Goal: Task Accomplishment & Management: Manage account settings

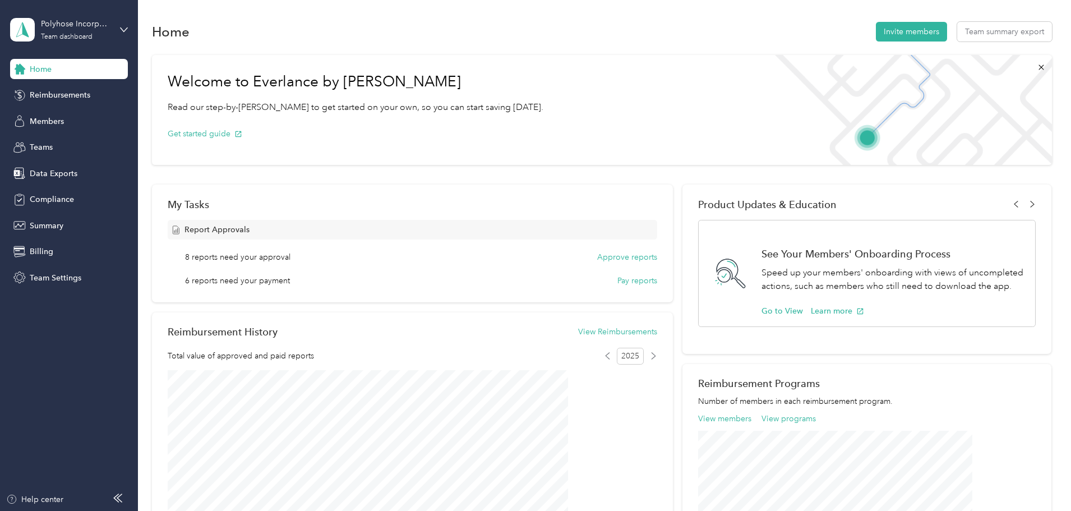
click at [33, 148] on span "Teams" at bounding box center [41, 147] width 23 height 12
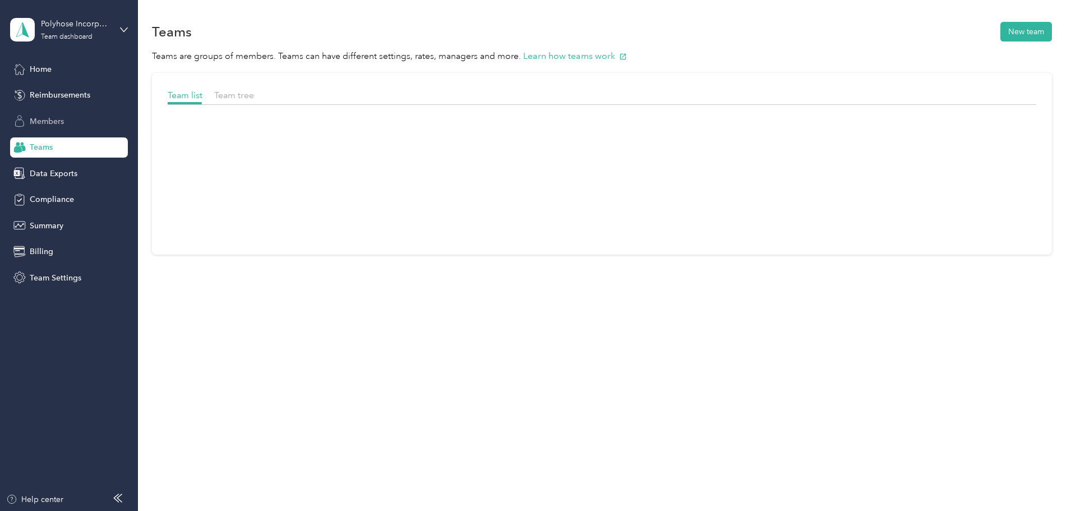
click at [47, 127] on span "Members" at bounding box center [47, 122] width 34 height 12
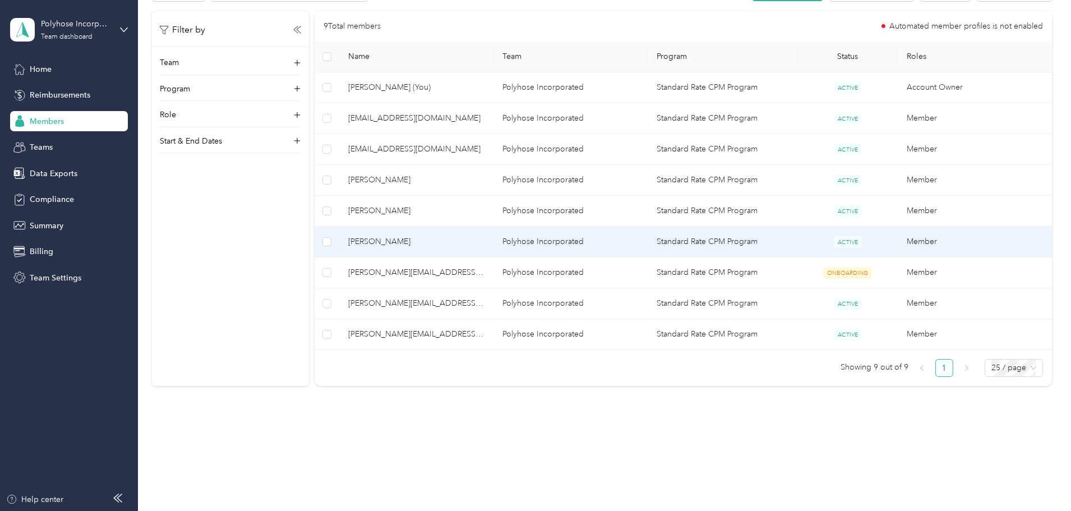
scroll to position [228, 0]
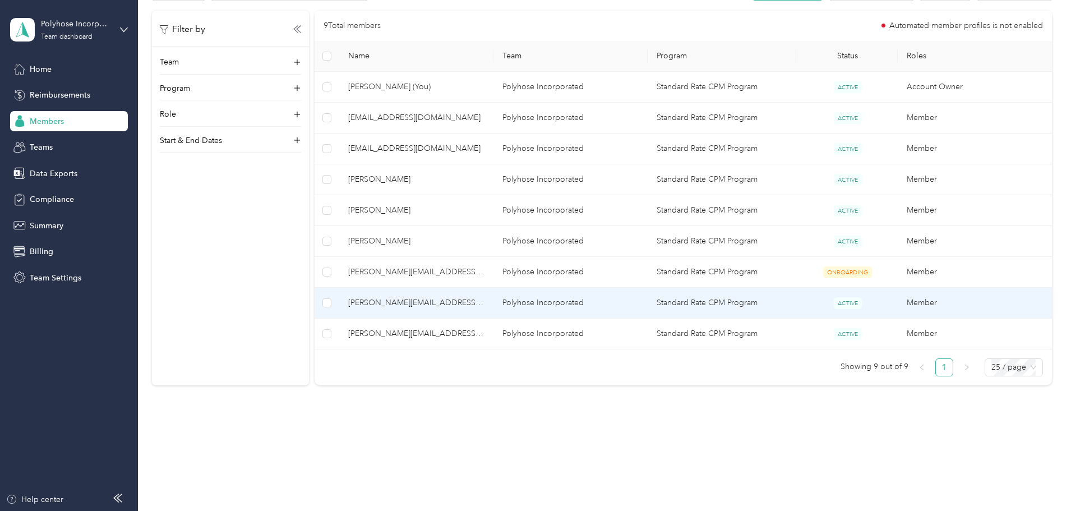
click at [494, 294] on td "[PERSON_NAME][EMAIL_ADDRESS][DOMAIN_NAME]" at bounding box center [416, 303] width 154 height 31
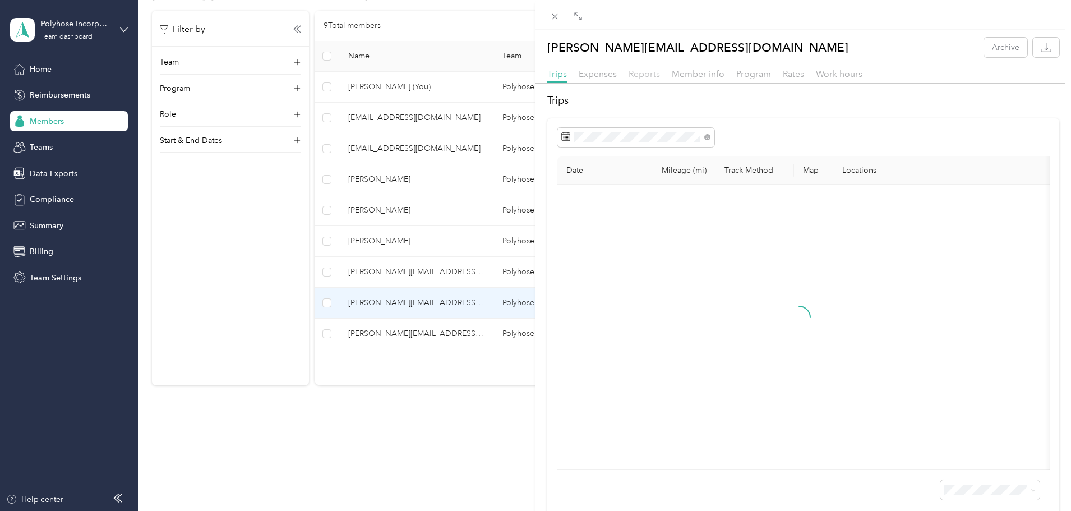
click at [658, 71] on span "Reports" at bounding box center [644, 73] width 31 height 11
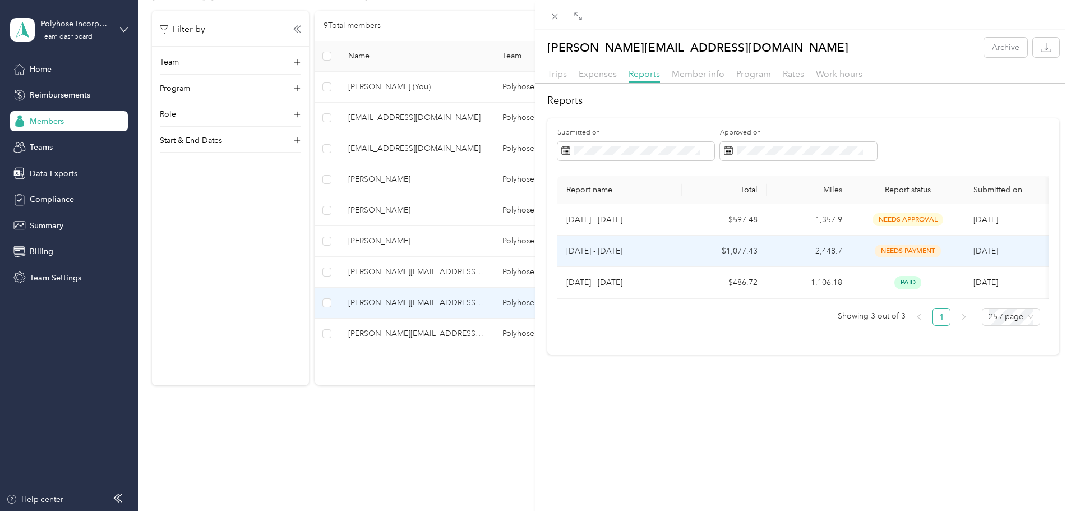
click at [870, 241] on td "needs payment" at bounding box center [907, 251] width 113 height 31
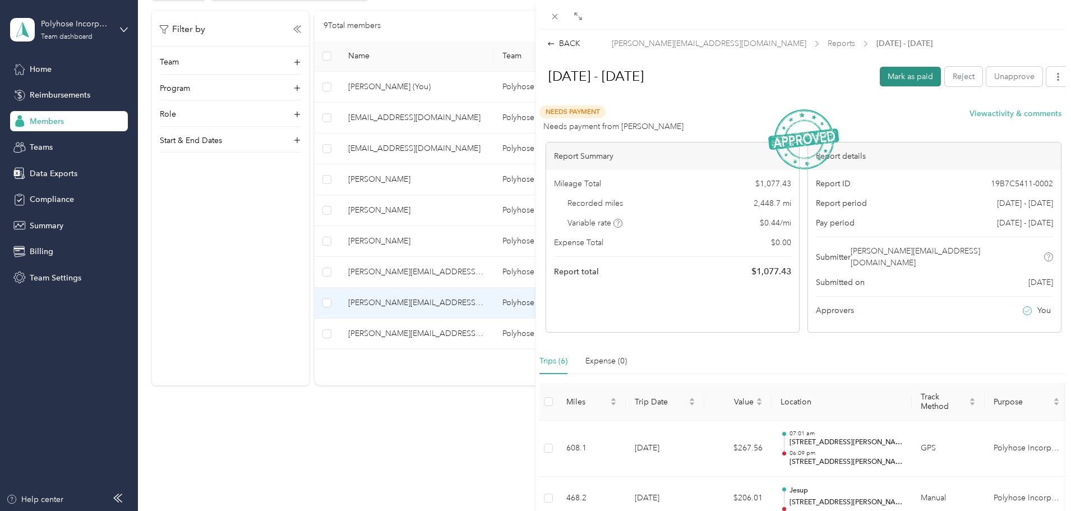
click at [911, 82] on button "Mark as paid" at bounding box center [910, 77] width 61 height 20
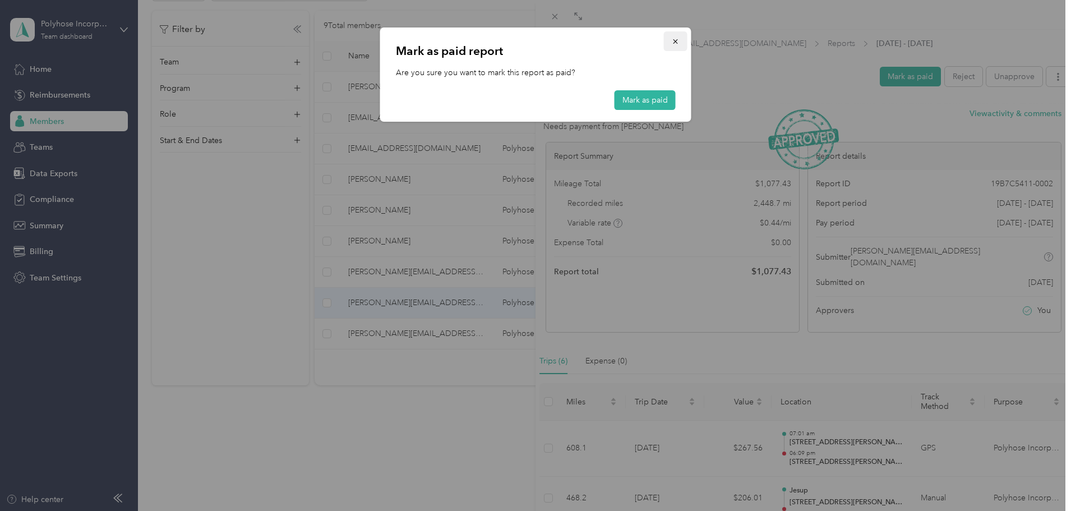
click at [675, 41] on icon "button" at bounding box center [676, 42] width 8 height 8
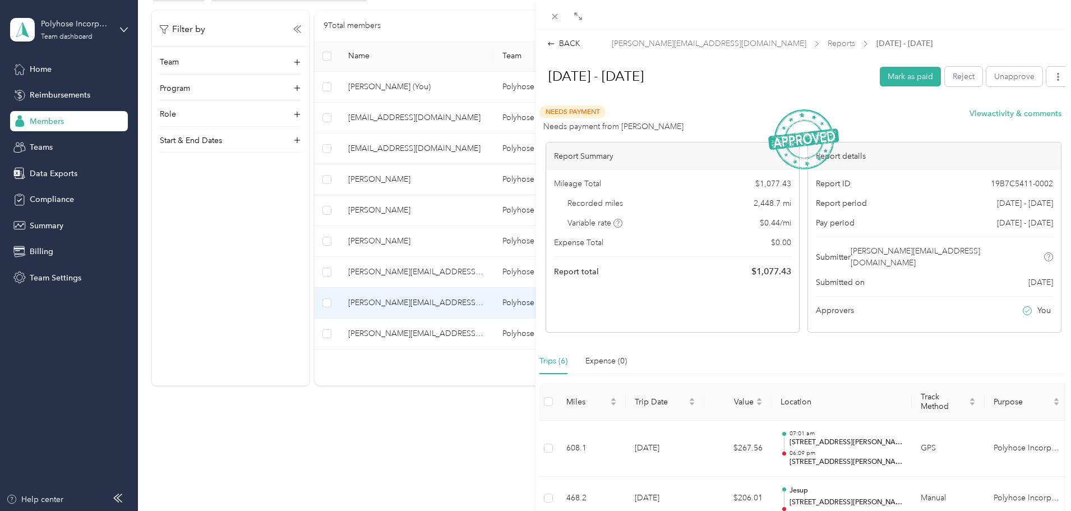
click at [35, 149] on div "BACK [PERSON_NAME][EMAIL_ADDRESS][DOMAIN_NAME] Reports [DATE] - [DATE] [DATE] -…" at bounding box center [535, 255] width 1071 height 511
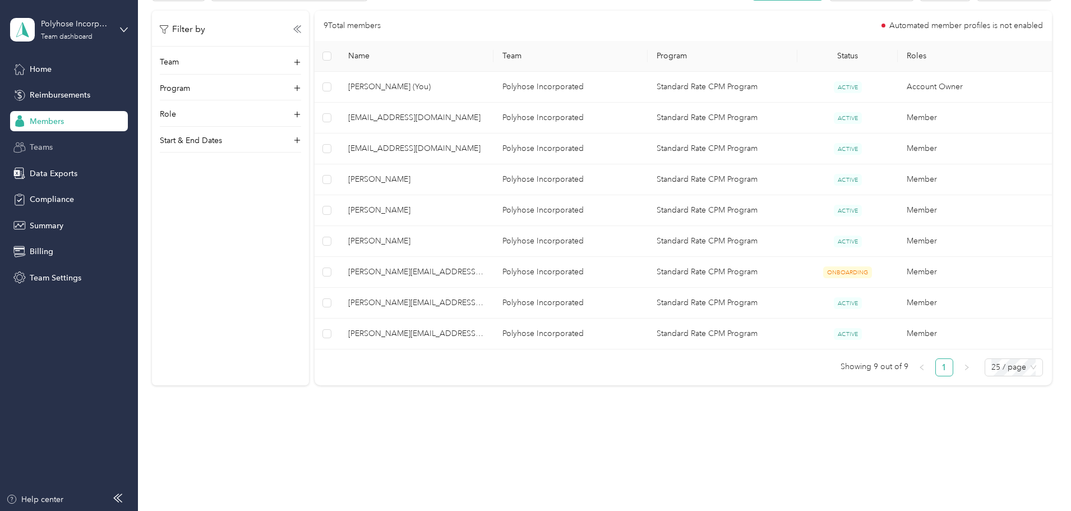
click at [40, 147] on span "Teams" at bounding box center [41, 147] width 23 height 12
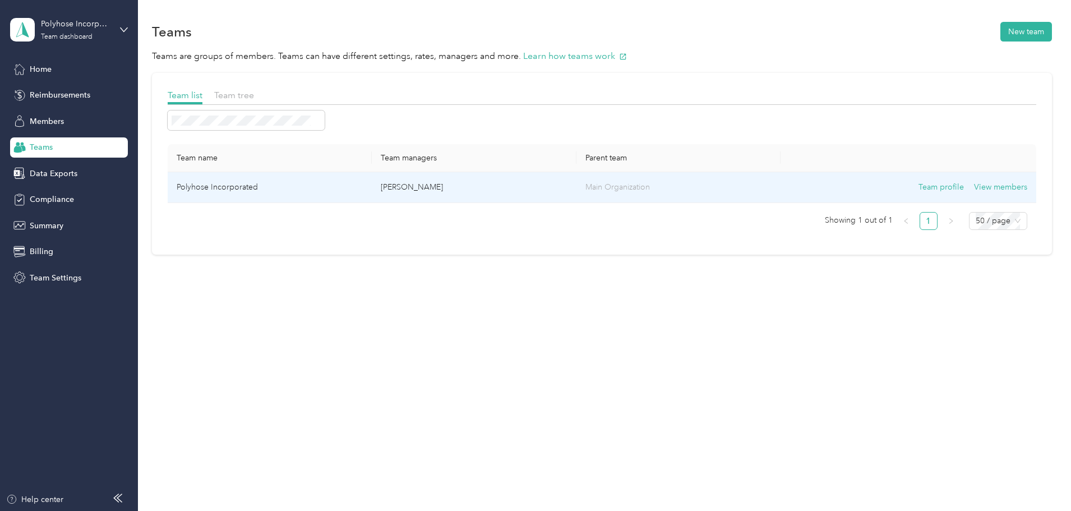
click at [430, 181] on p "[PERSON_NAME]" at bounding box center [474, 187] width 186 height 12
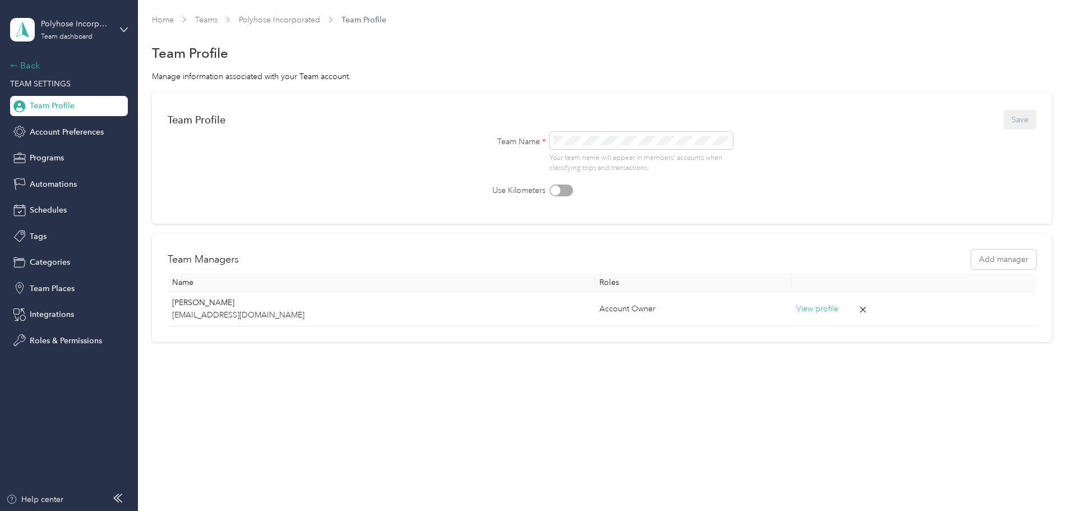
click at [18, 65] on div "Back" at bounding box center [66, 65] width 112 height 13
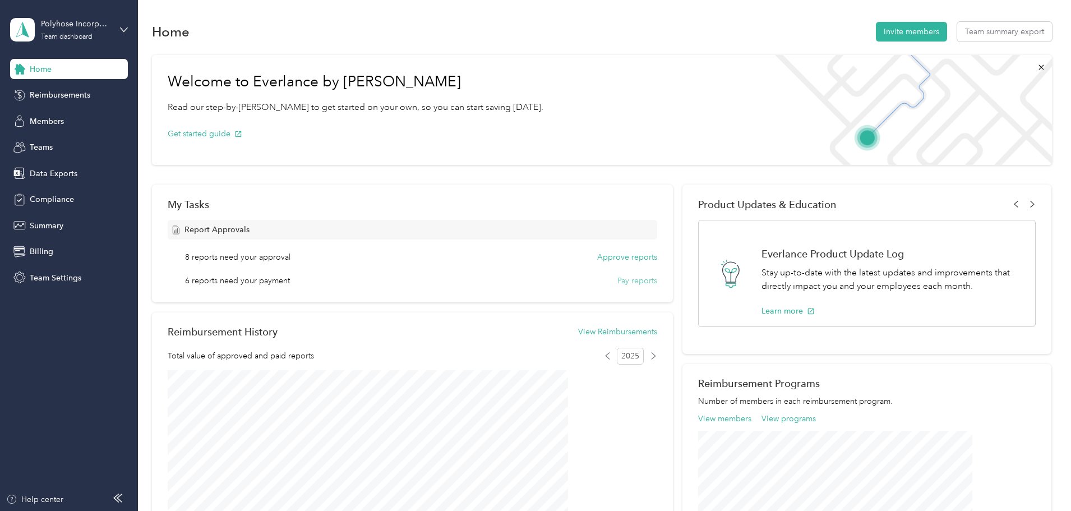
click at [618, 283] on button "Pay reports" at bounding box center [638, 281] width 40 height 12
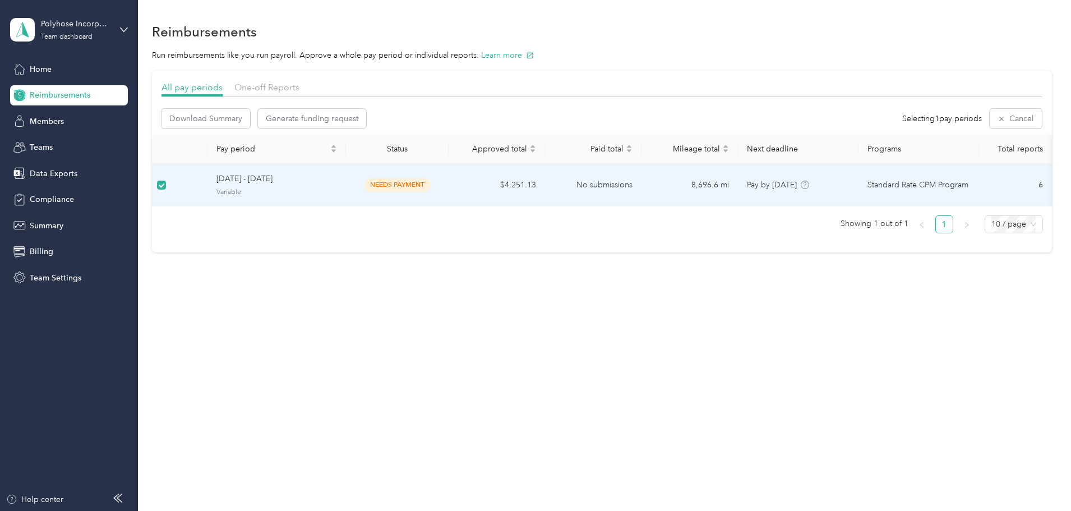
click at [431, 183] on span "needs payment" at bounding box center [398, 184] width 66 height 13
click at [522, 177] on td "$4,251.13" at bounding box center [497, 185] width 96 height 43
click at [504, 187] on td "$4,251.13" at bounding box center [497, 187] width 96 height 43
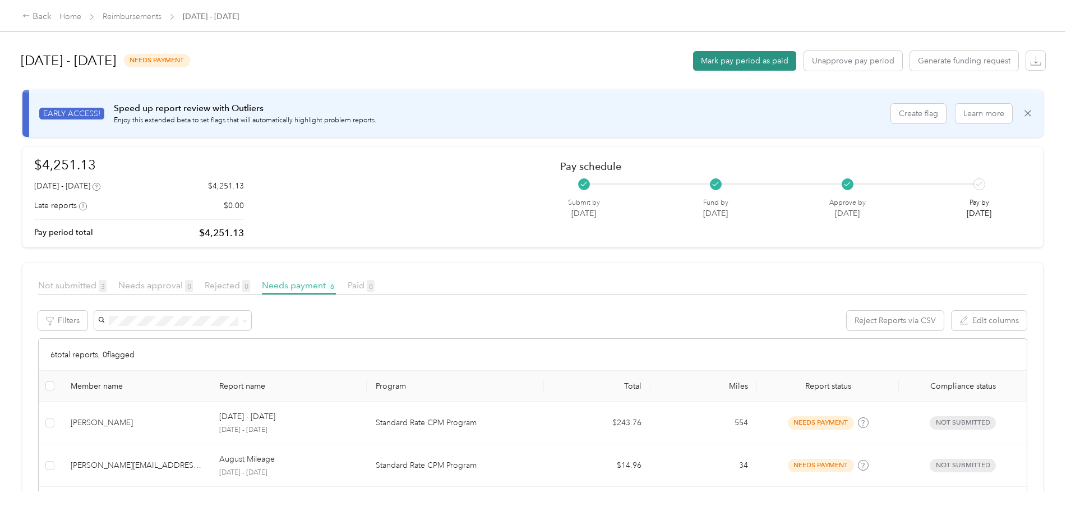
click at [693, 63] on button "Mark pay period as paid" at bounding box center [744, 61] width 103 height 20
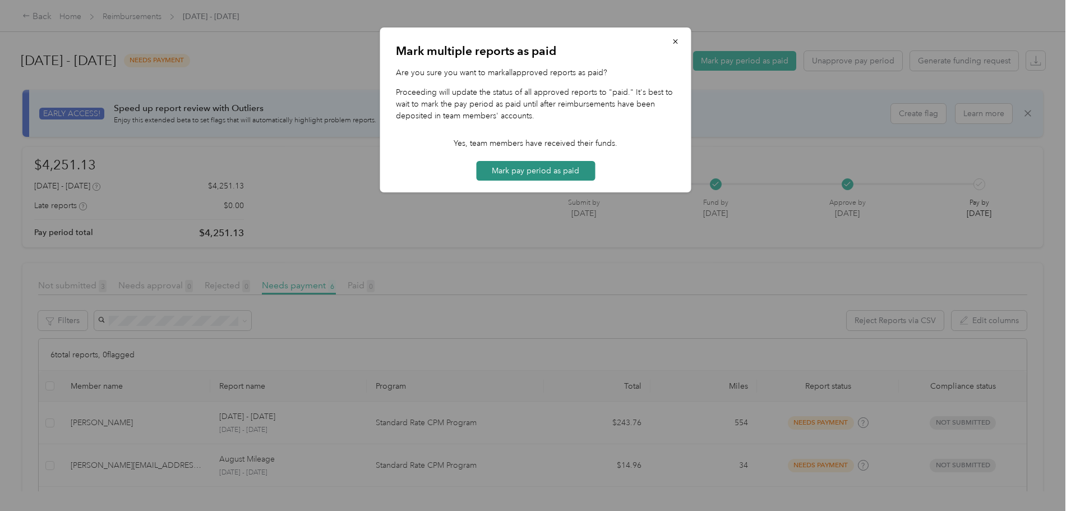
click at [563, 168] on button "Mark pay period as paid" at bounding box center [535, 171] width 119 height 20
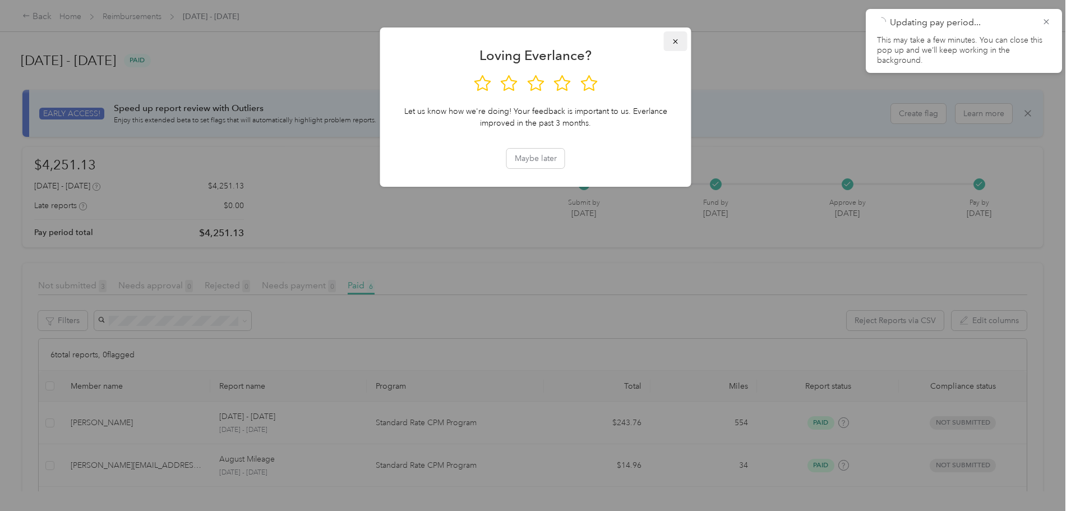
click at [676, 40] on icon "button" at bounding box center [676, 42] width 8 height 8
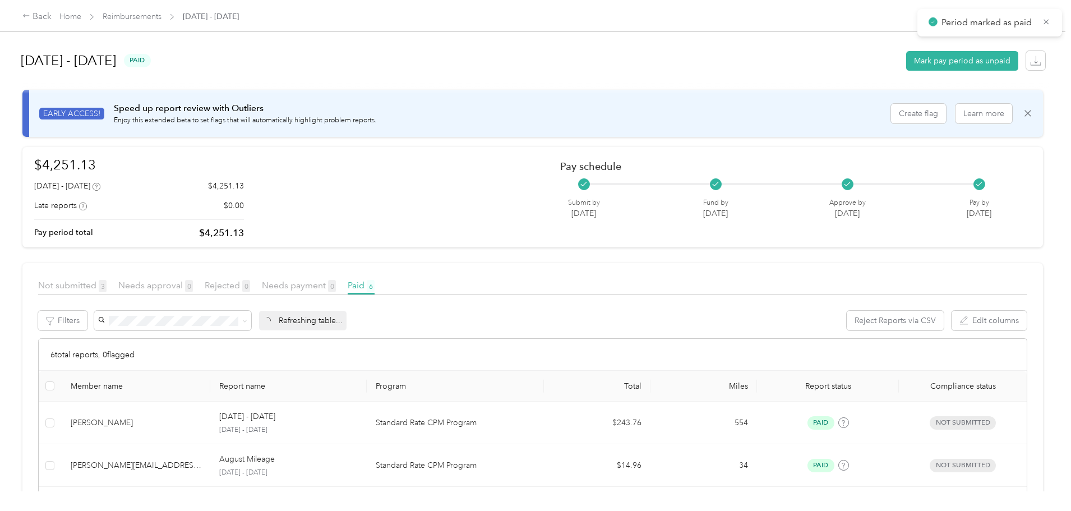
click at [1048, 21] on icon at bounding box center [1046, 22] width 9 height 10
click at [162, 17] on link "Reimbursements" at bounding box center [132, 17] width 59 height 10
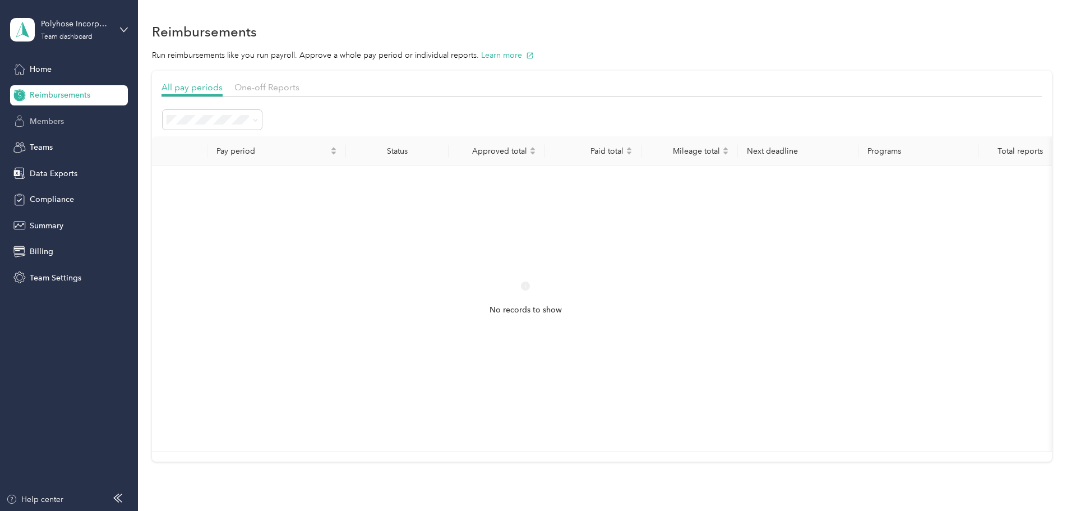
click at [61, 116] on span "Members" at bounding box center [47, 122] width 34 height 12
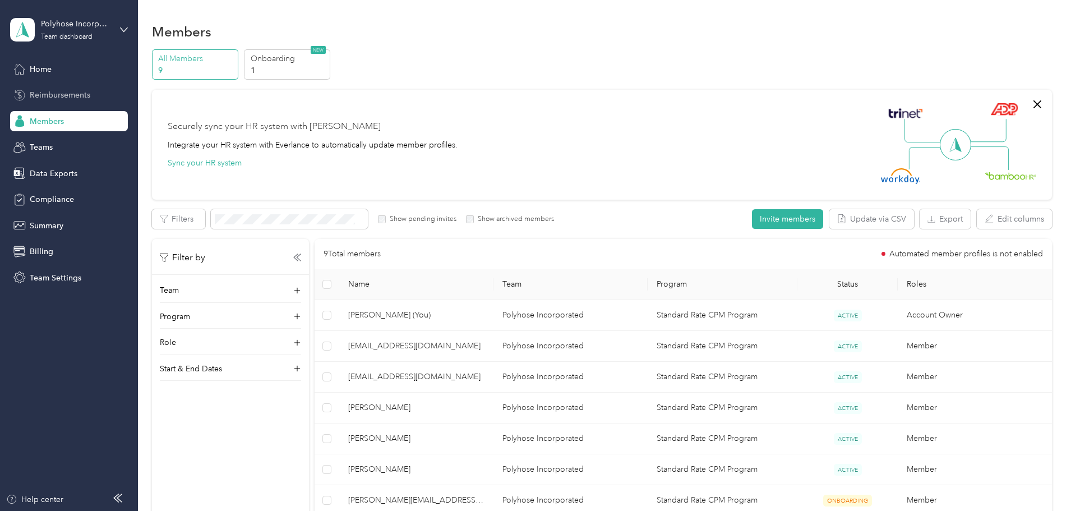
click at [77, 95] on span "Reimbursements" at bounding box center [60, 95] width 61 height 12
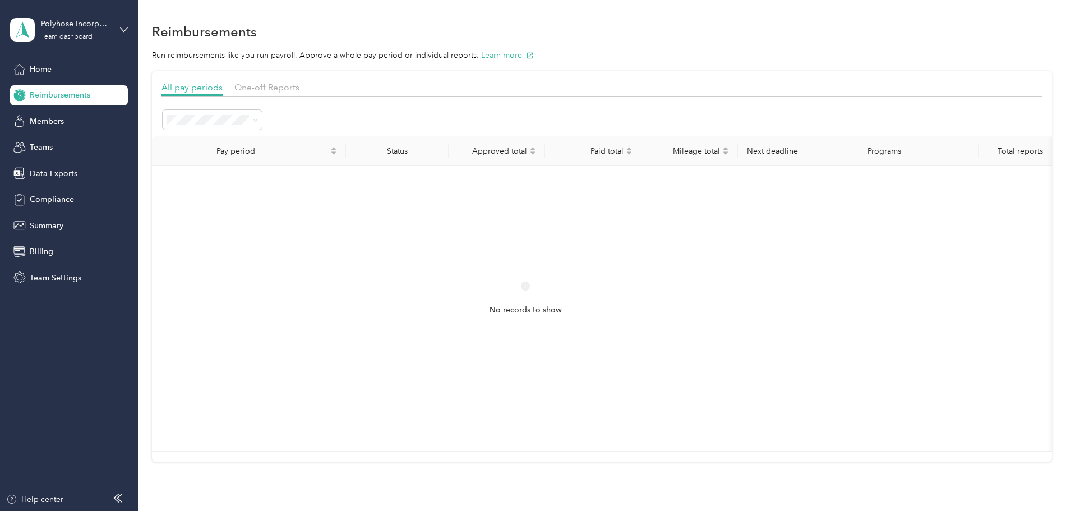
click at [102, 82] on div "Home Reimbursements Members Teams Data Exports Compliance Summary Billing Team …" at bounding box center [69, 173] width 118 height 229
click at [96, 71] on div "Home" at bounding box center [69, 69] width 118 height 20
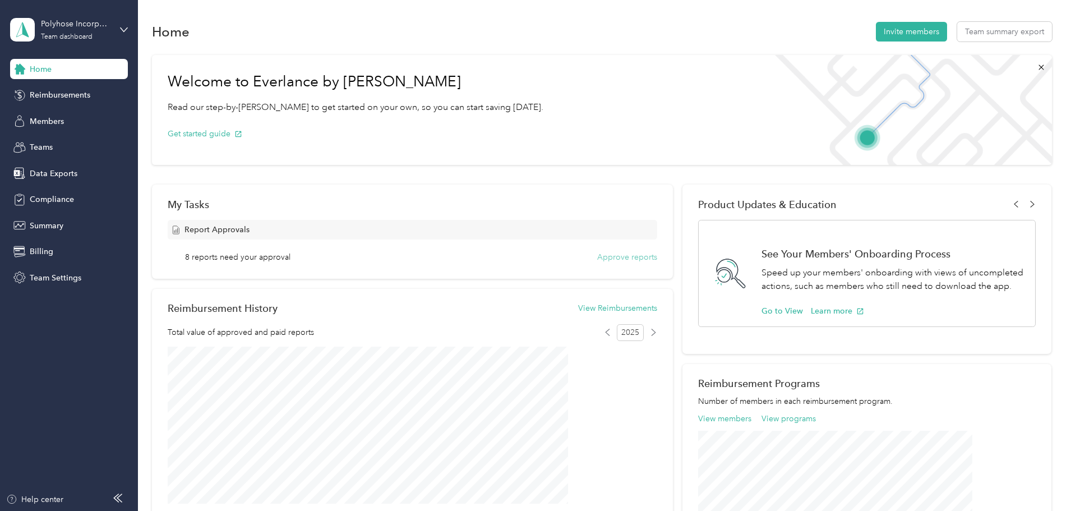
click at [627, 253] on button "Approve reports" at bounding box center [627, 257] width 60 height 12
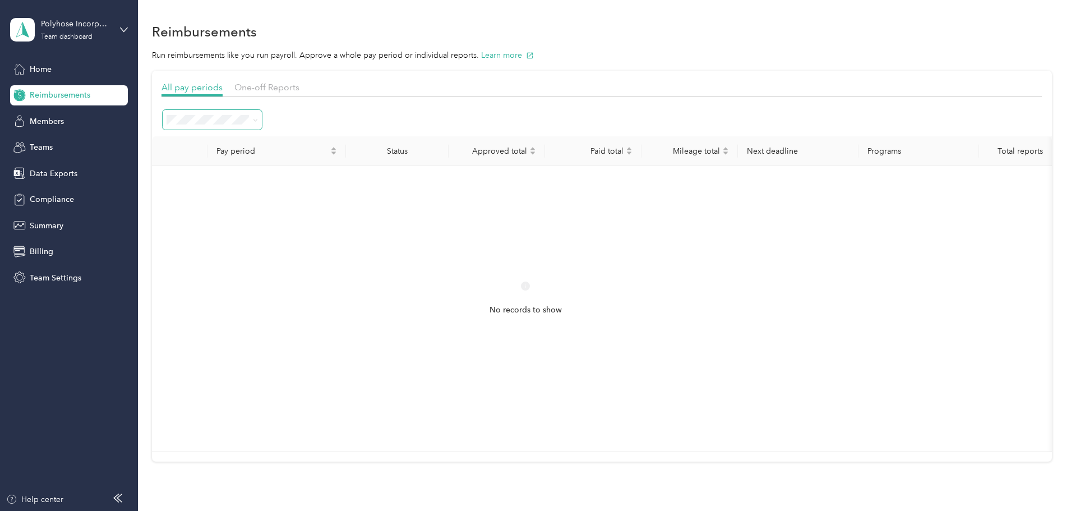
click at [258, 123] on span at bounding box center [253, 120] width 9 height 12
click at [270, 173] on li "Open" at bounding box center [287, 176] width 99 height 20
